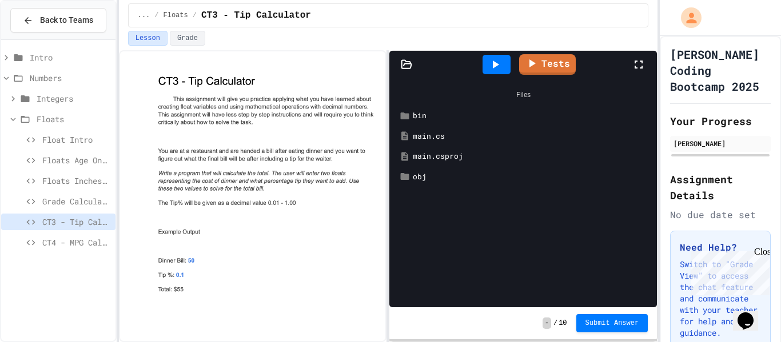
click at [62, 140] on span "Float Intro" at bounding box center [76, 140] width 69 height 12
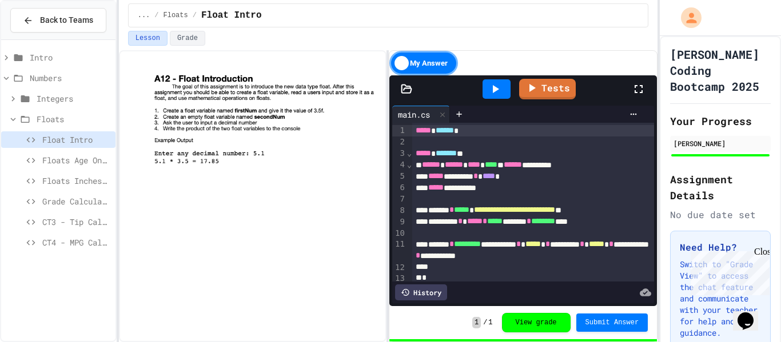
click at [95, 170] on div "Floats Age On Jupiter" at bounding box center [58, 162] width 114 height 21
click at [83, 160] on span "Floats Age On Jupiter" at bounding box center [76, 160] width 69 height 12
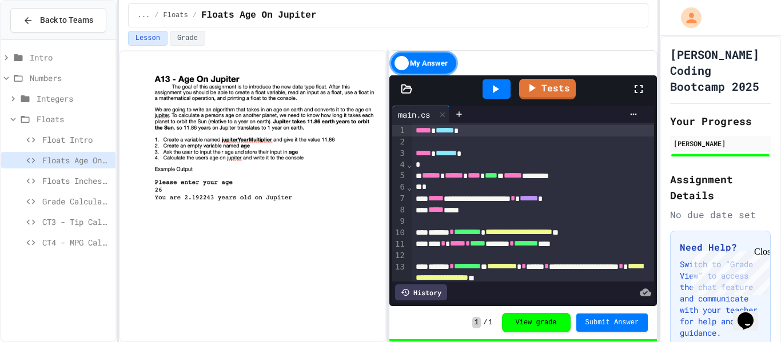
click at [492, 95] on icon at bounding box center [495, 89] width 14 height 14
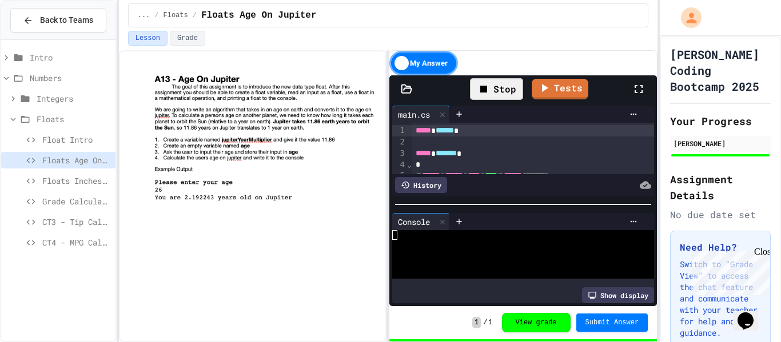
click at [416, 242] on div at bounding box center [518, 245] width 252 height 10
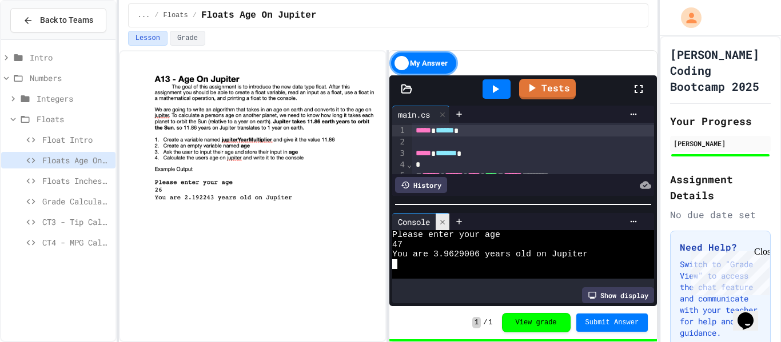
click at [442, 226] on div at bounding box center [443, 222] width 14 height 17
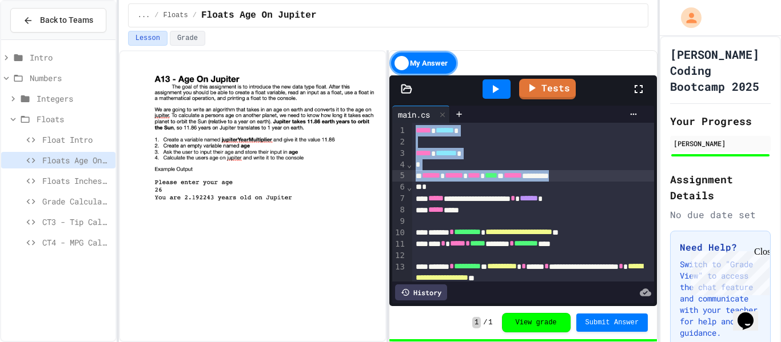
drag, startPoint x: 413, startPoint y: 132, endPoint x: 613, endPoint y: 174, distance: 204.0
click at [613, 174] on div "**********" at bounding box center [533, 221] width 242 height 197
click at [613, 174] on div "****** ****** **** **** * ****** ********" at bounding box center [533, 175] width 242 height 11
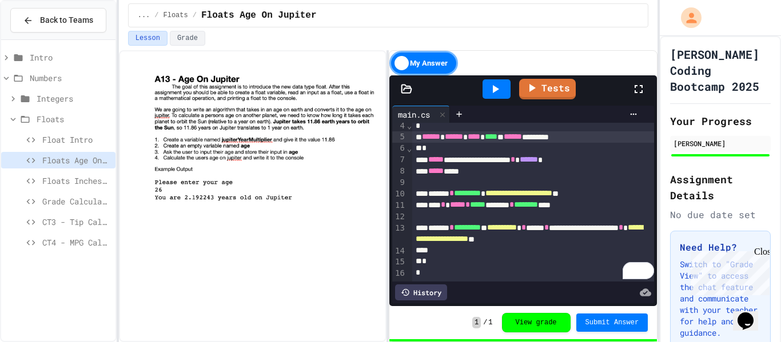
scroll to position [38, 0]
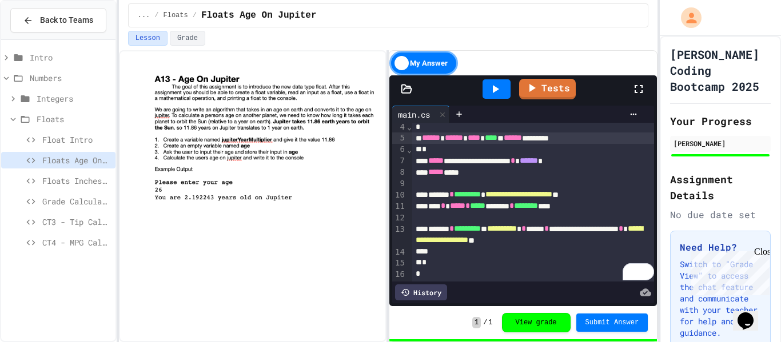
click at [93, 181] on span "Floats Inches To Centimeters" at bounding box center [76, 181] width 69 height 12
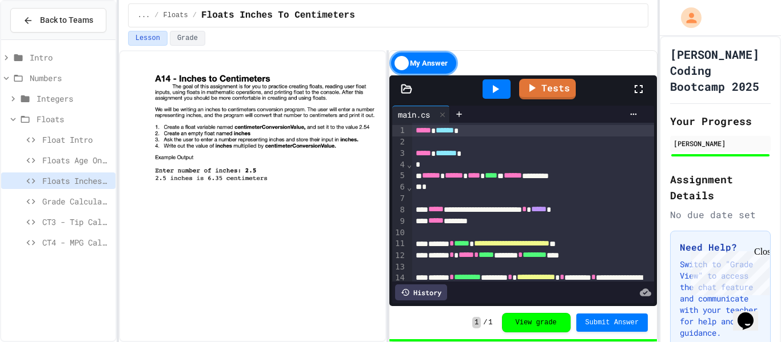
scroll to position [61, 0]
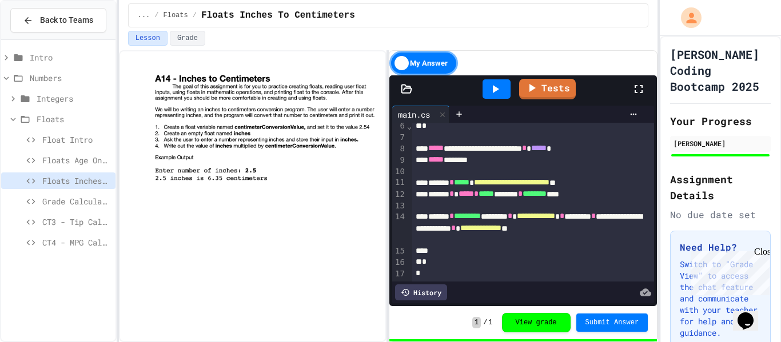
click at [90, 199] on span "Grade Calculator (Basic)" at bounding box center [76, 202] width 69 height 12
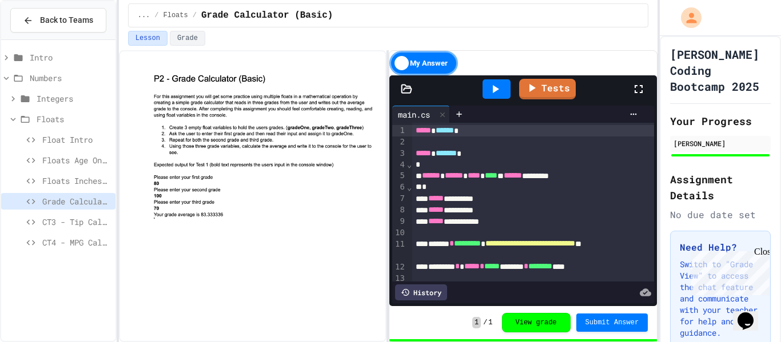
click at [83, 219] on span "CT3 - Tip Calculator" at bounding box center [76, 222] width 69 height 12
